Goal: Complete application form: Complete application form

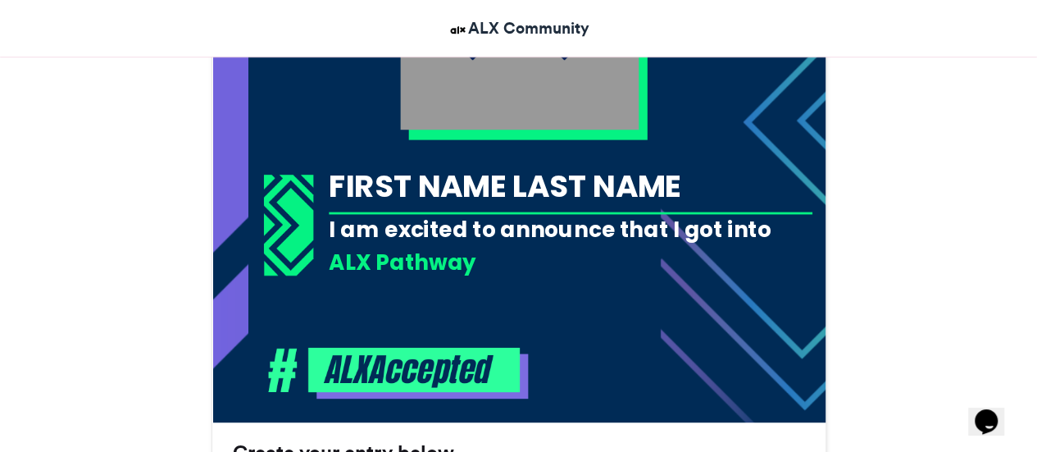
scroll to position [738, 0]
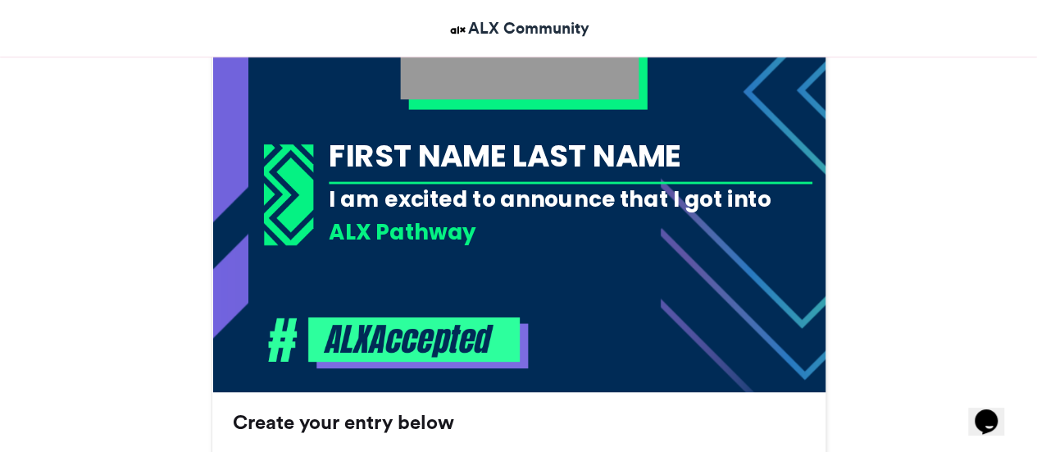
click at [453, 160] on div "FIRST NAME LAST NAME" at bounding box center [571, 155] width 484 height 43
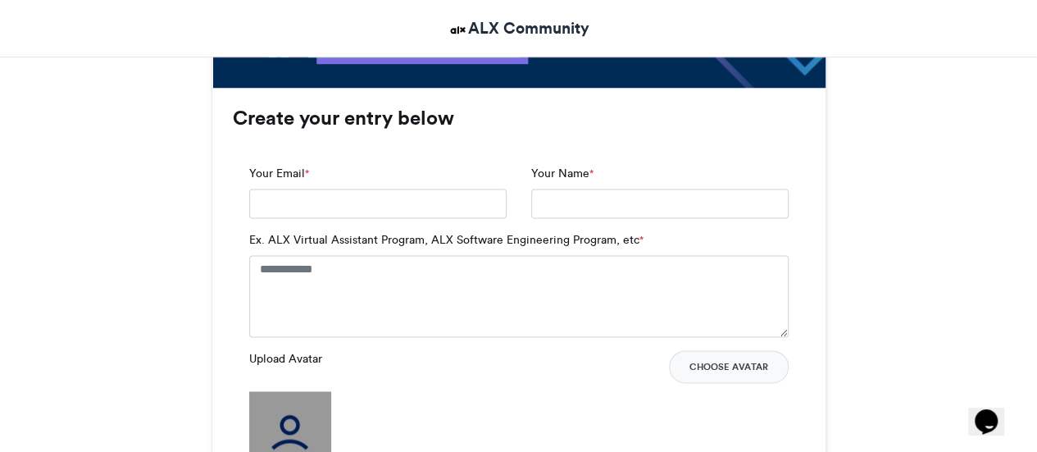
scroll to position [1066, 0]
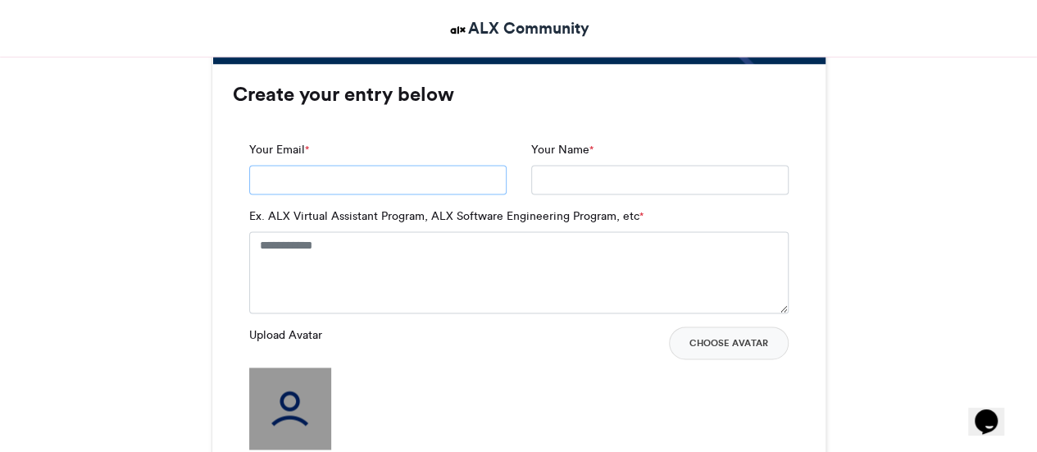
click at [385, 177] on input "Your Email *" at bounding box center [377, 180] width 257 height 30
type input "**********"
click at [559, 173] on input "Your Name *" at bounding box center [659, 180] width 257 height 30
type input "**********"
click at [351, 244] on textarea "Ex. ALX Virtual Assistant Program, ALX Software Engineering Program, etc *" at bounding box center [519, 272] width 540 height 82
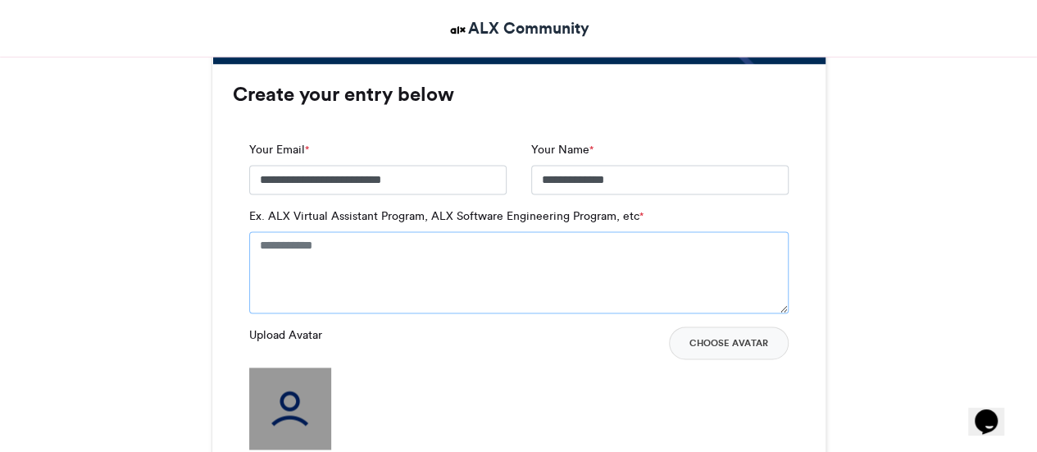
click at [371, 249] on textarea "Ex. ALX Virtual Assistant Program, ALX Software Engineering Program, etc *" at bounding box center [519, 272] width 540 height 82
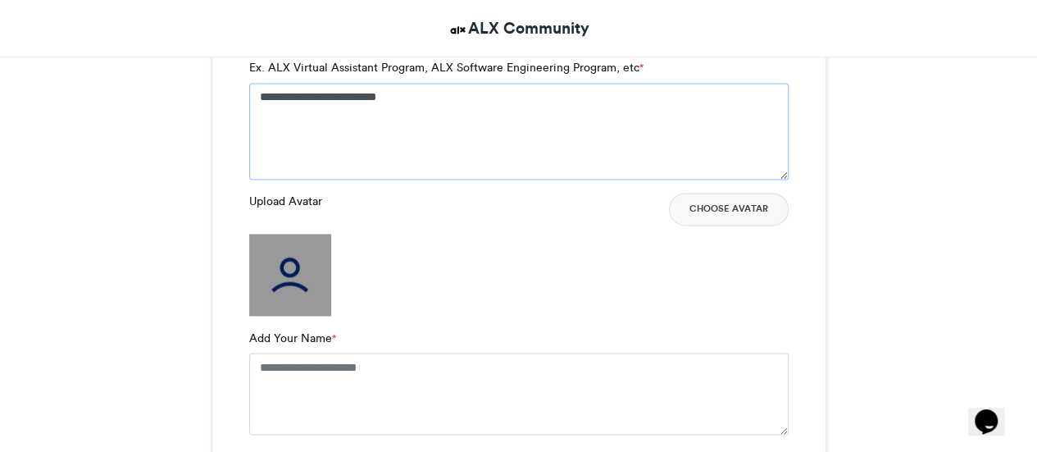
scroll to position [1230, 0]
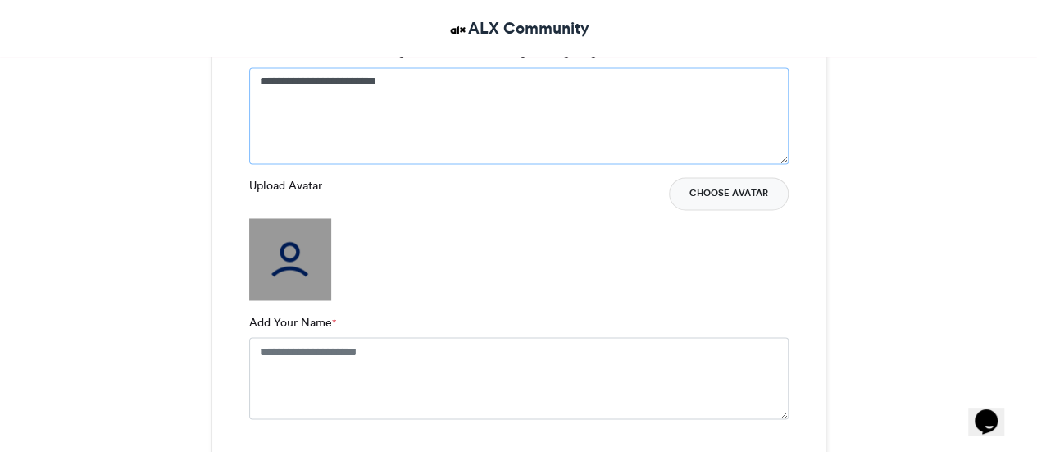
type textarea "**********"
click at [719, 188] on button "Choose Avatar" at bounding box center [729, 193] width 120 height 33
click at [733, 193] on button "Choose Avatar" at bounding box center [729, 193] width 120 height 33
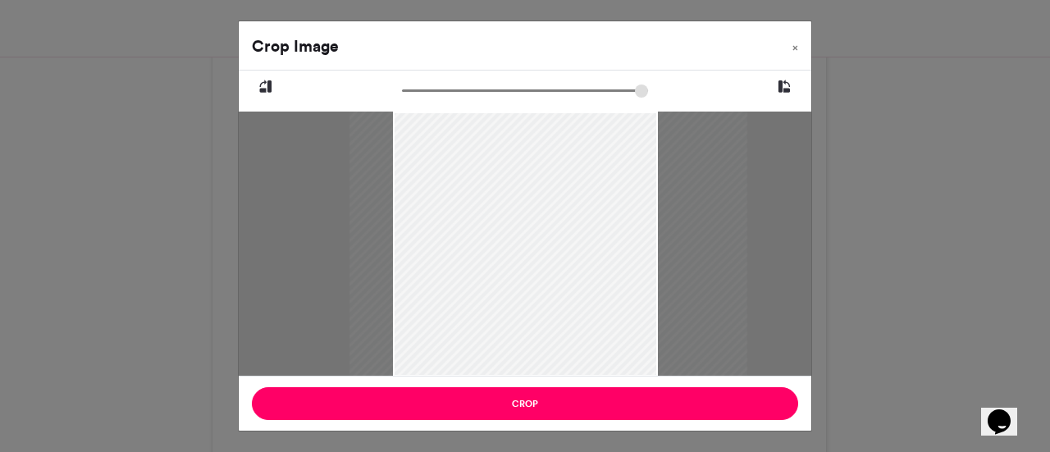
drag, startPoint x: 494, startPoint y: 291, endPoint x: 518, endPoint y: 276, distance: 28.0
click at [518, 276] on div at bounding box center [548, 244] width 398 height 265
drag, startPoint x: 410, startPoint y: 88, endPoint x: 462, endPoint y: 83, distance: 52.7
type input "******"
click at [462, 83] on input "zoom" at bounding box center [525, 91] width 246 height 16
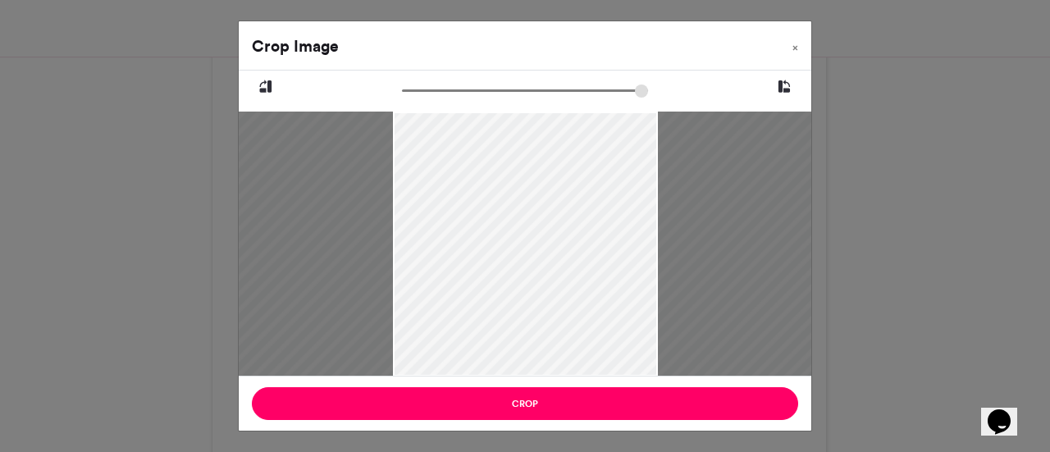
drag, startPoint x: 591, startPoint y: 246, endPoint x: 595, endPoint y: 360, distance: 114.0
click at [607, 355] on div at bounding box center [584, 353] width 734 height 490
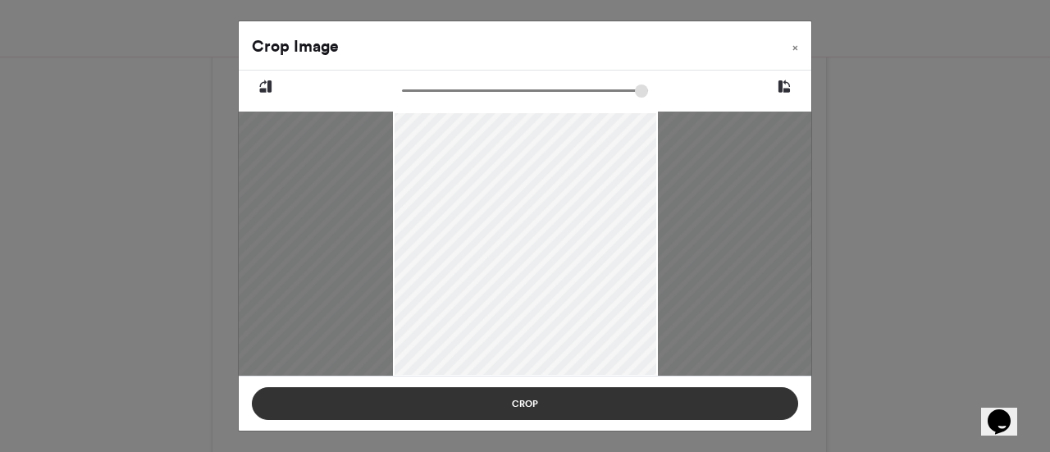
click at [528, 408] on button "Crop" at bounding box center [525, 403] width 546 height 33
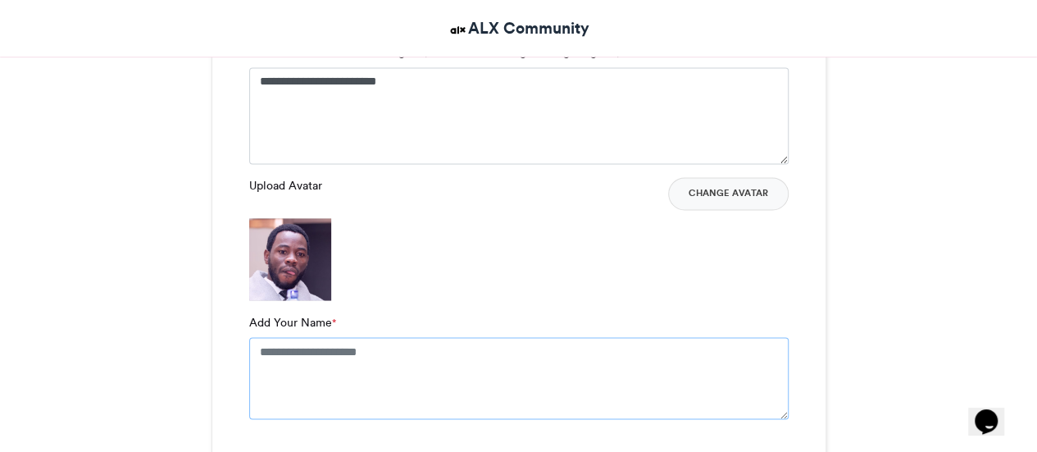
click at [285, 355] on textarea "Add Your Name *" at bounding box center [519, 378] width 540 height 82
click at [728, 184] on button "Change Avatar" at bounding box center [728, 193] width 121 height 33
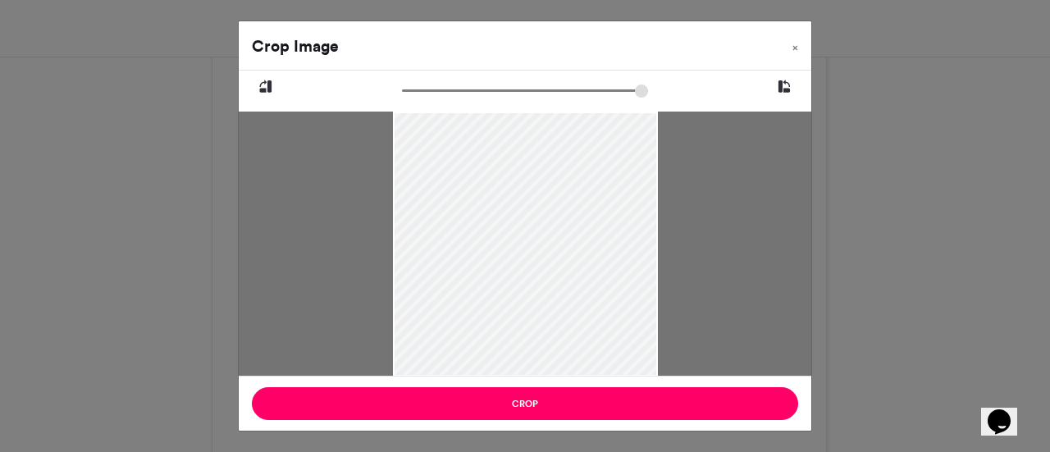
drag, startPoint x: 510, startPoint y: 265, endPoint x: 527, endPoint y: 358, distance: 95.0
click at [526, 361] on div at bounding box center [525, 332] width 265 height 446
click at [262, 85] on icon at bounding box center [265, 86] width 15 height 21
click at [780, 95] on icon at bounding box center [783, 86] width 15 height 21
drag, startPoint x: 535, startPoint y: 188, endPoint x: 536, endPoint y: 286, distance: 98.4
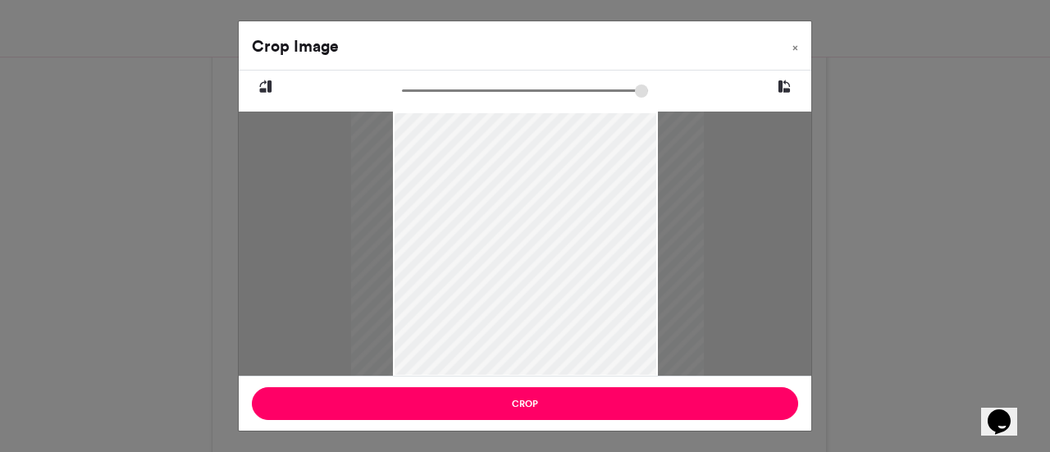
click at [536, 286] on div at bounding box center [526, 408] width 353 height 594
drag, startPoint x: 500, startPoint y: 244, endPoint x: 503, endPoint y: 344, distance: 99.3
type input "******"
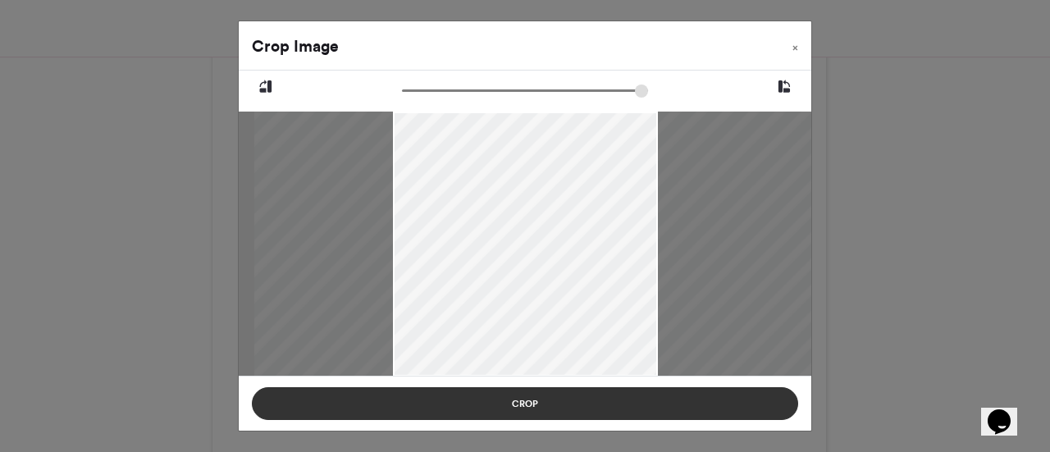
click at [544, 408] on button "Crop" at bounding box center [525, 403] width 546 height 33
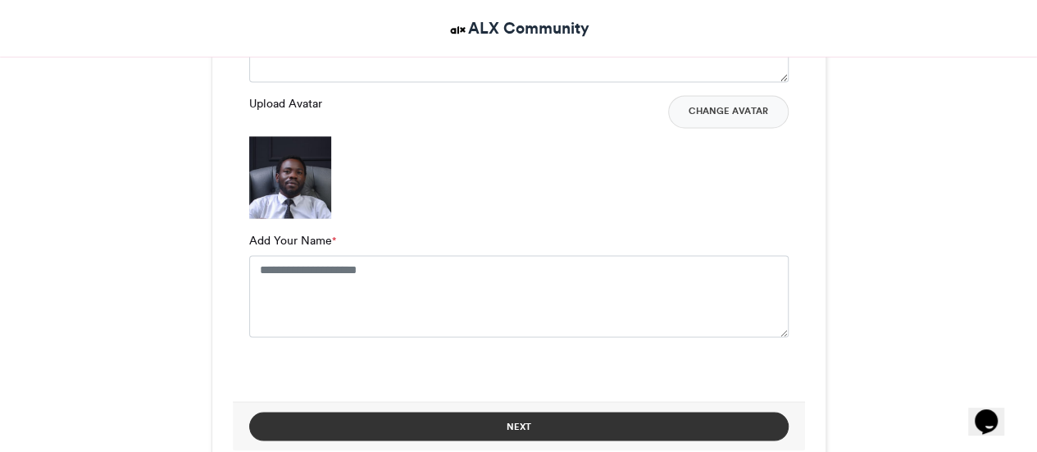
scroll to position [1394, 0]
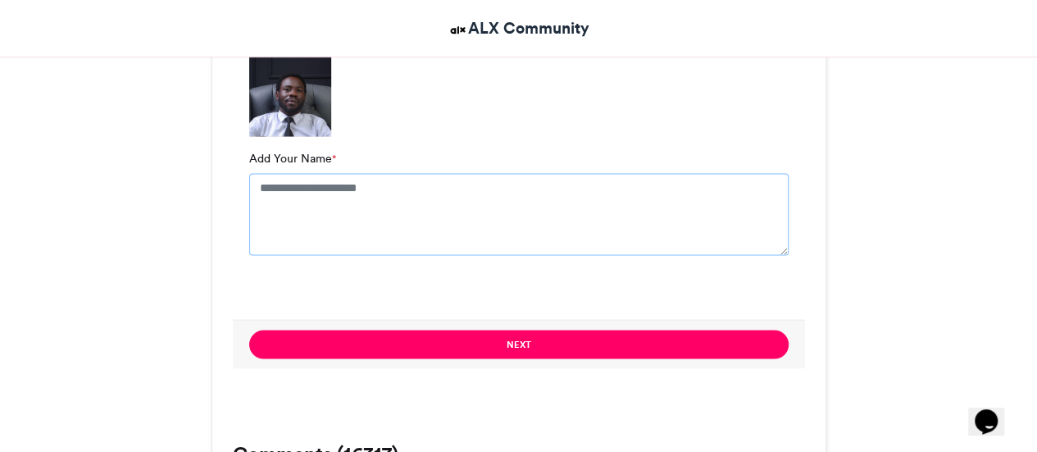
click at [388, 194] on textarea "Add Your Name *" at bounding box center [519, 214] width 540 height 82
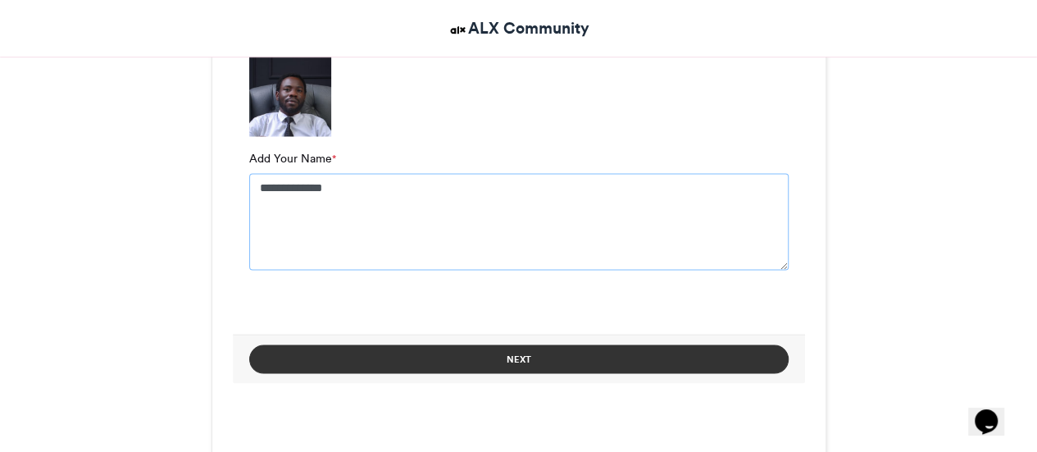
type textarea "**********"
click at [512, 348] on button "Next" at bounding box center [519, 358] width 540 height 29
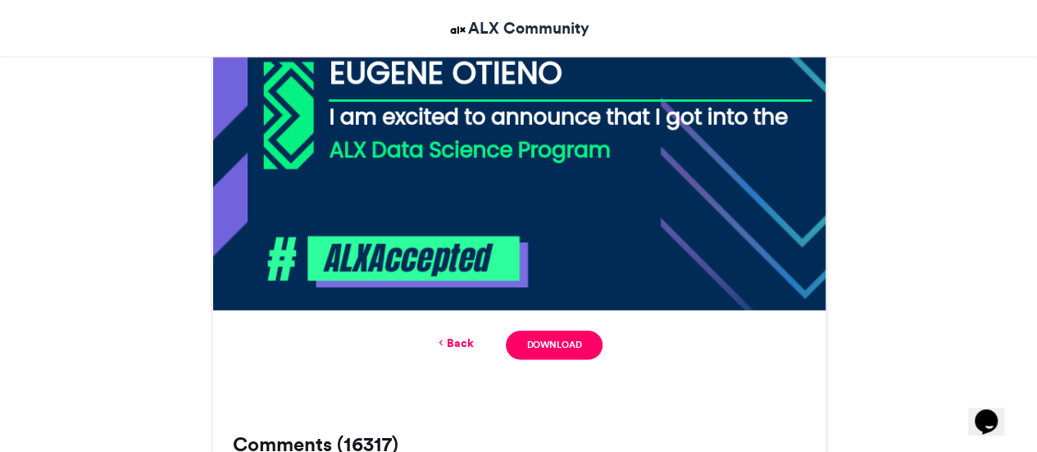
scroll to position [831, 0]
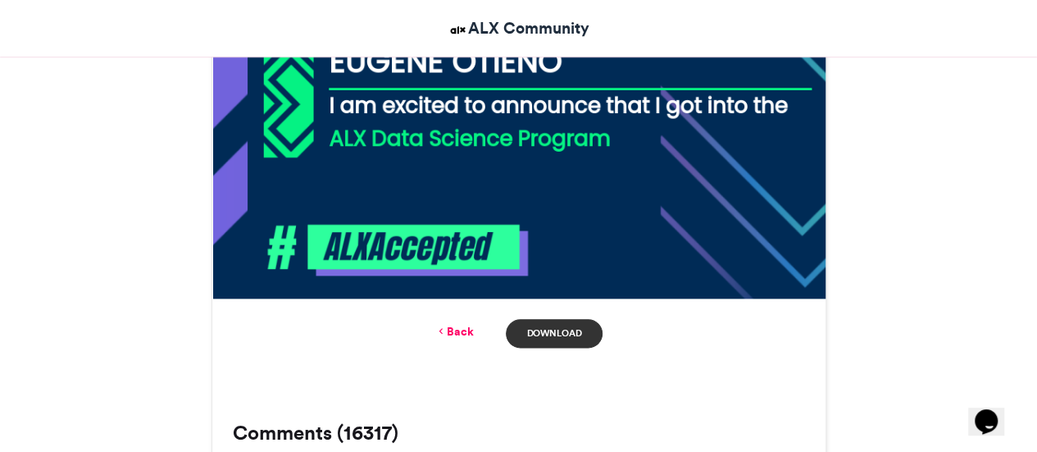
click at [549, 330] on link "Download" at bounding box center [554, 333] width 96 height 29
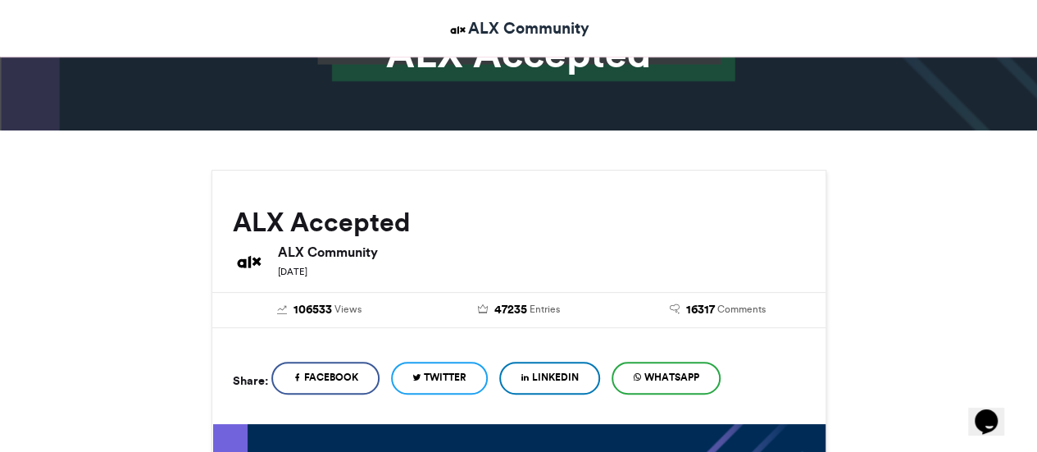
scroll to position [175, 0]
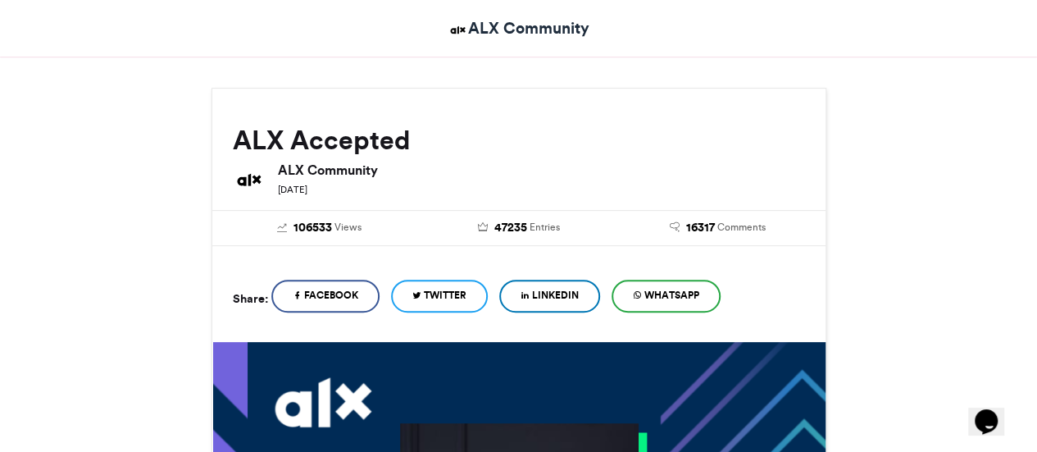
click at [652, 294] on link "WhatsApp" at bounding box center [666, 296] width 109 height 33
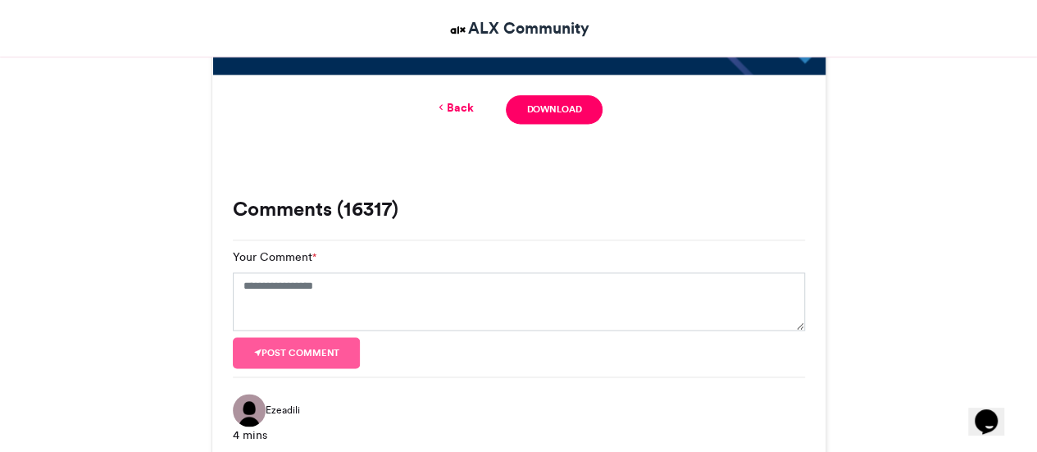
scroll to position [1077, 0]
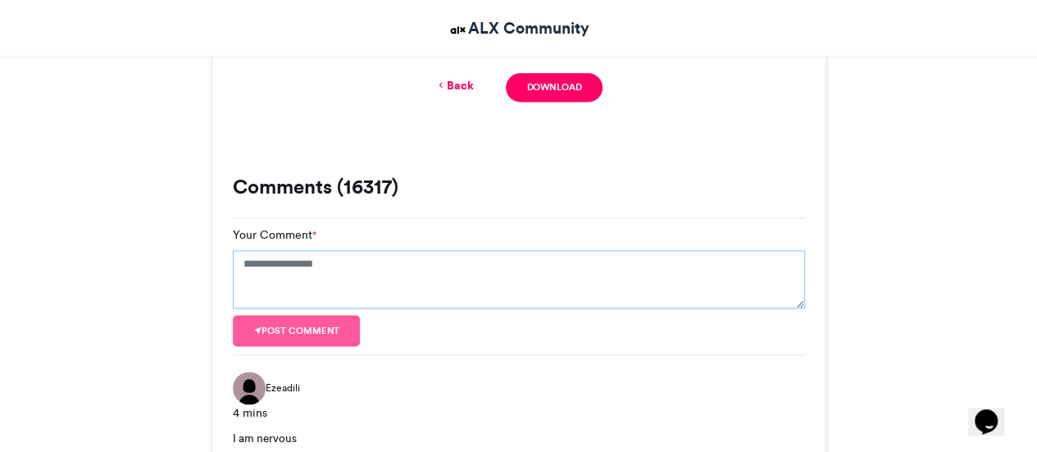
click at [497, 272] on textarea "Your Comment *" at bounding box center [519, 279] width 572 height 59
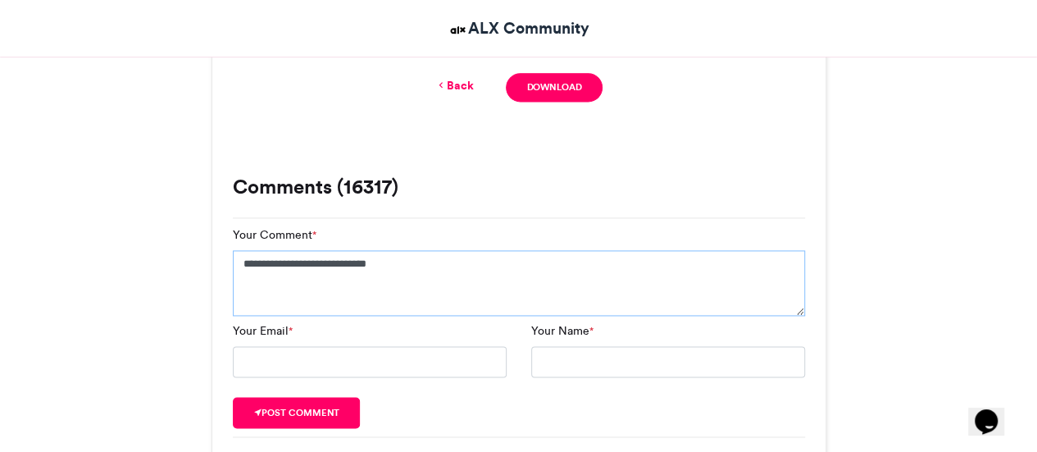
type textarea "**********"
click at [351, 364] on input "Your Email *" at bounding box center [370, 361] width 274 height 31
type input "**********"
click at [554, 361] on input "Your Name *" at bounding box center [668, 361] width 274 height 31
type input "**********"
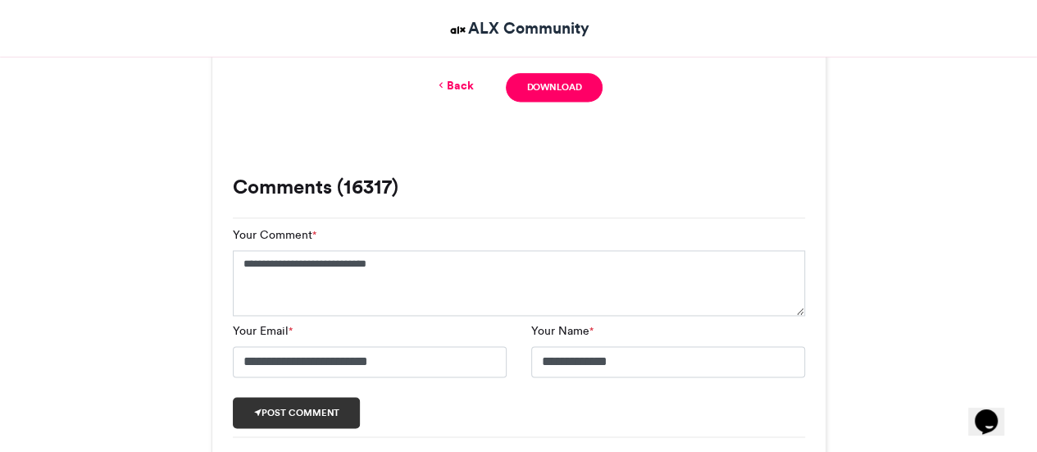
click at [272, 418] on button "Post comment" at bounding box center [297, 412] width 128 height 31
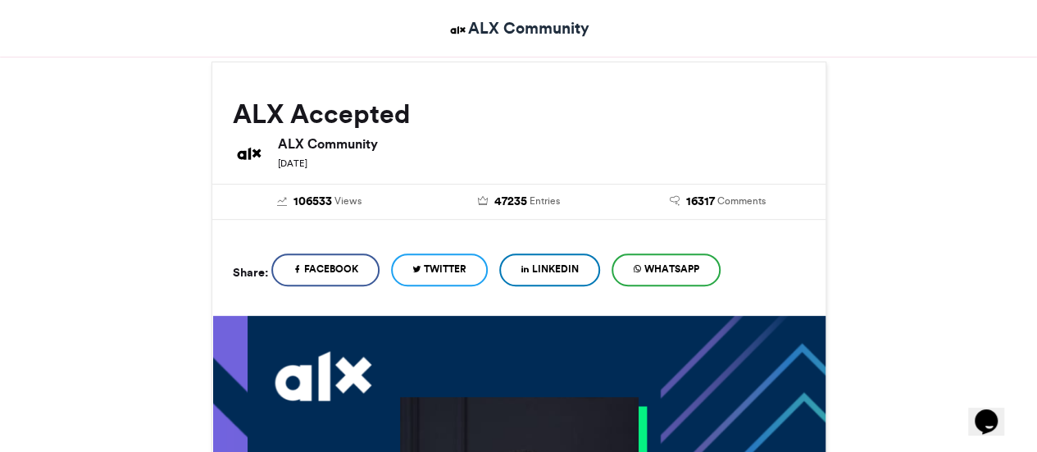
scroll to position [0, 0]
